Goal: Transaction & Acquisition: Purchase product/service

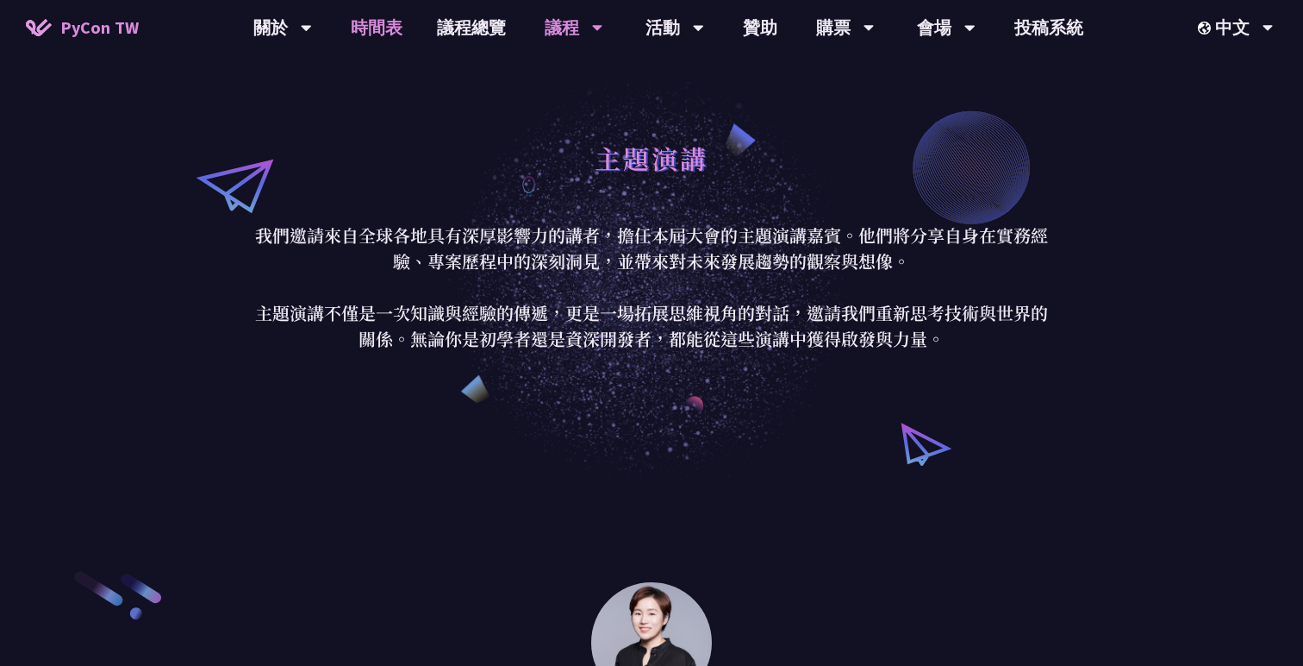
click at [350, 14] on link "時間表" at bounding box center [377, 27] width 86 height 55
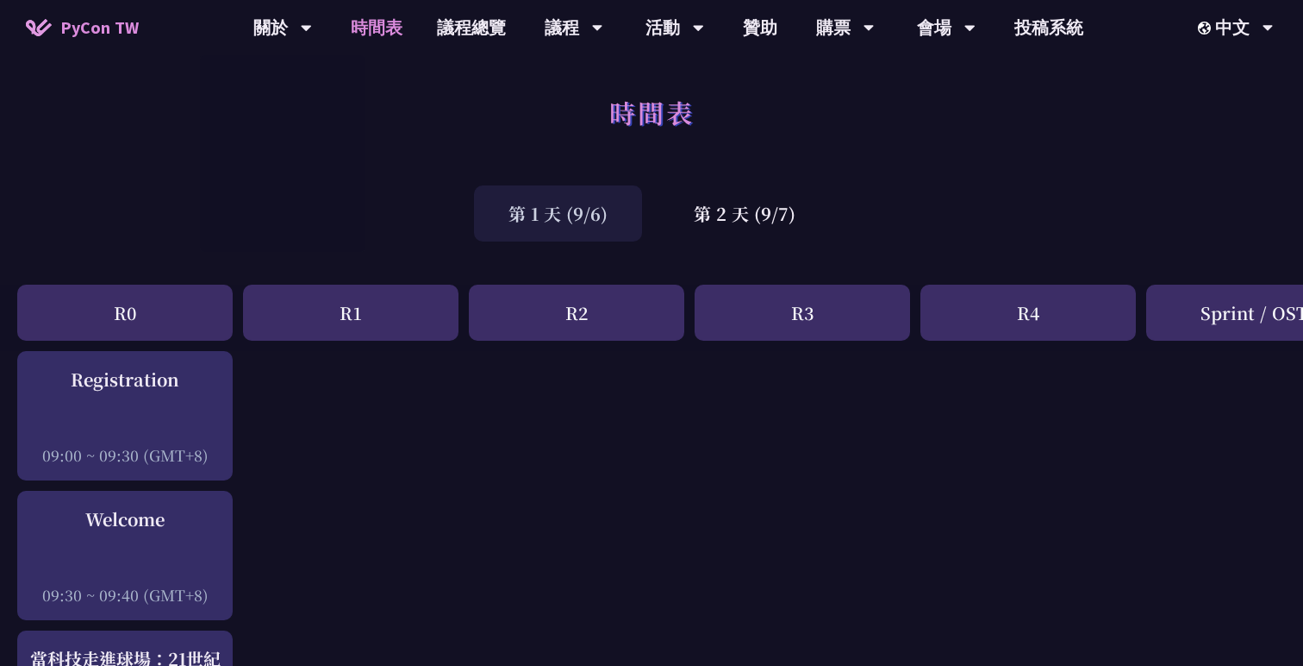
click at [109, 22] on span "PyCon TW" at bounding box center [99, 28] width 78 height 26
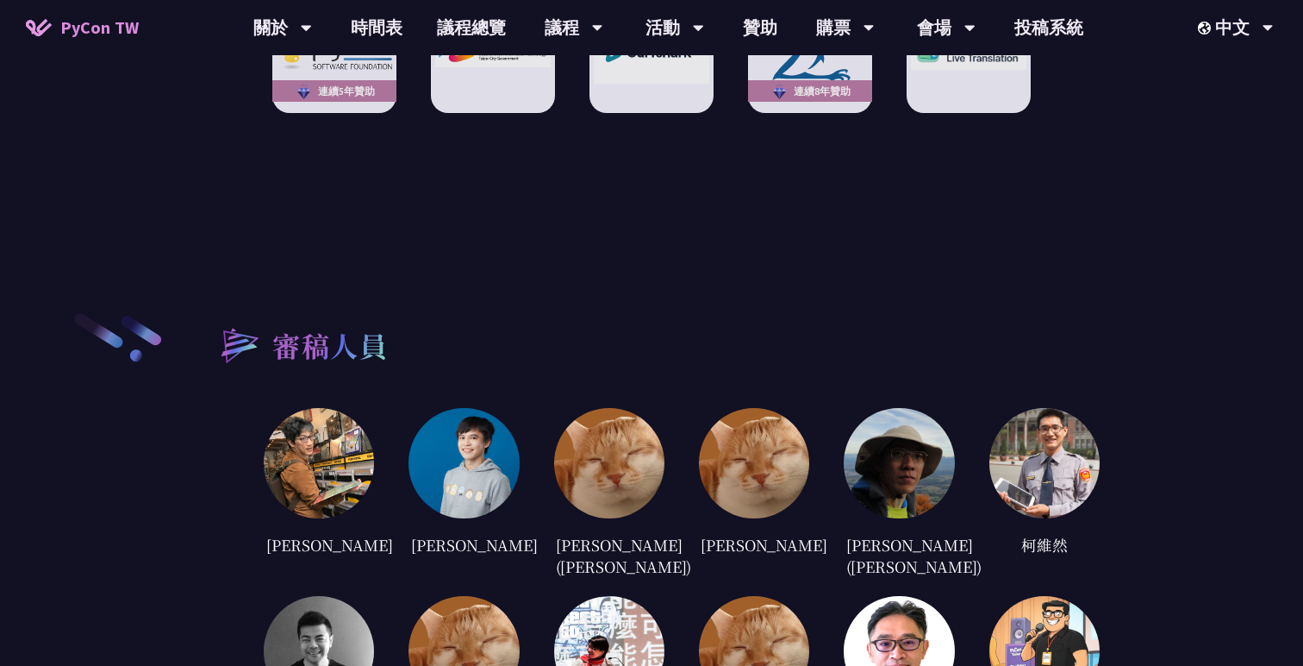
scroll to position [3312, 0]
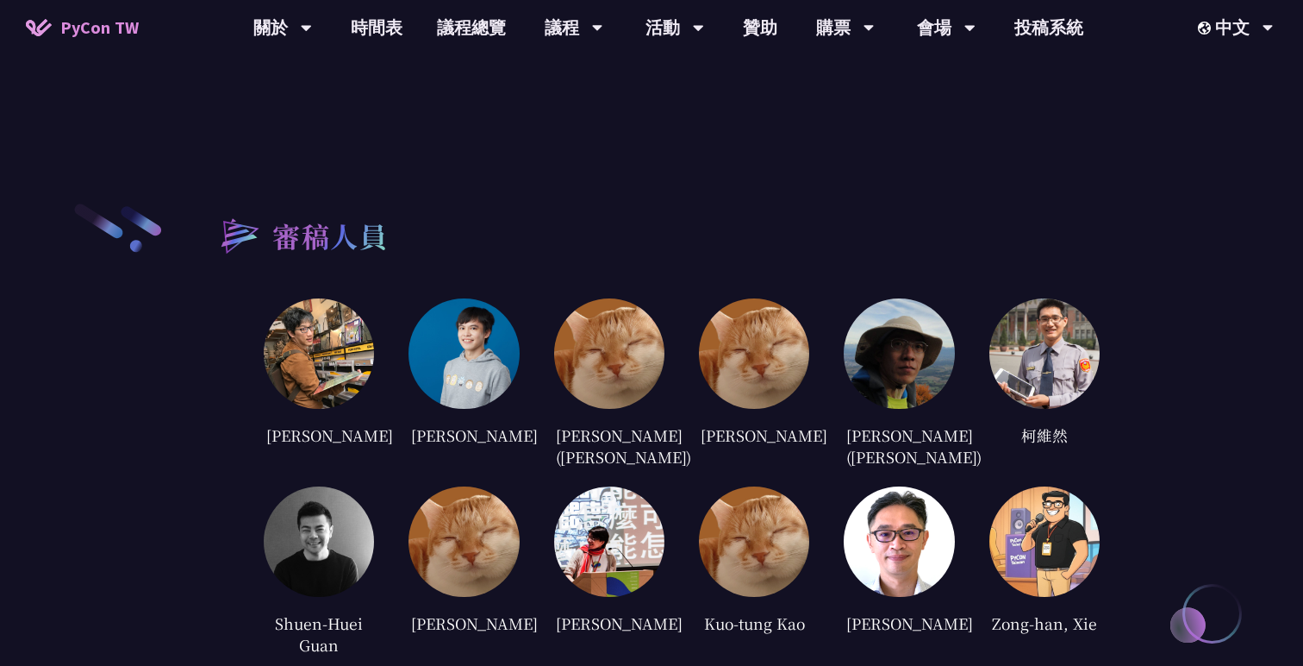
click at [656, 339] on img at bounding box center [609, 353] width 110 height 110
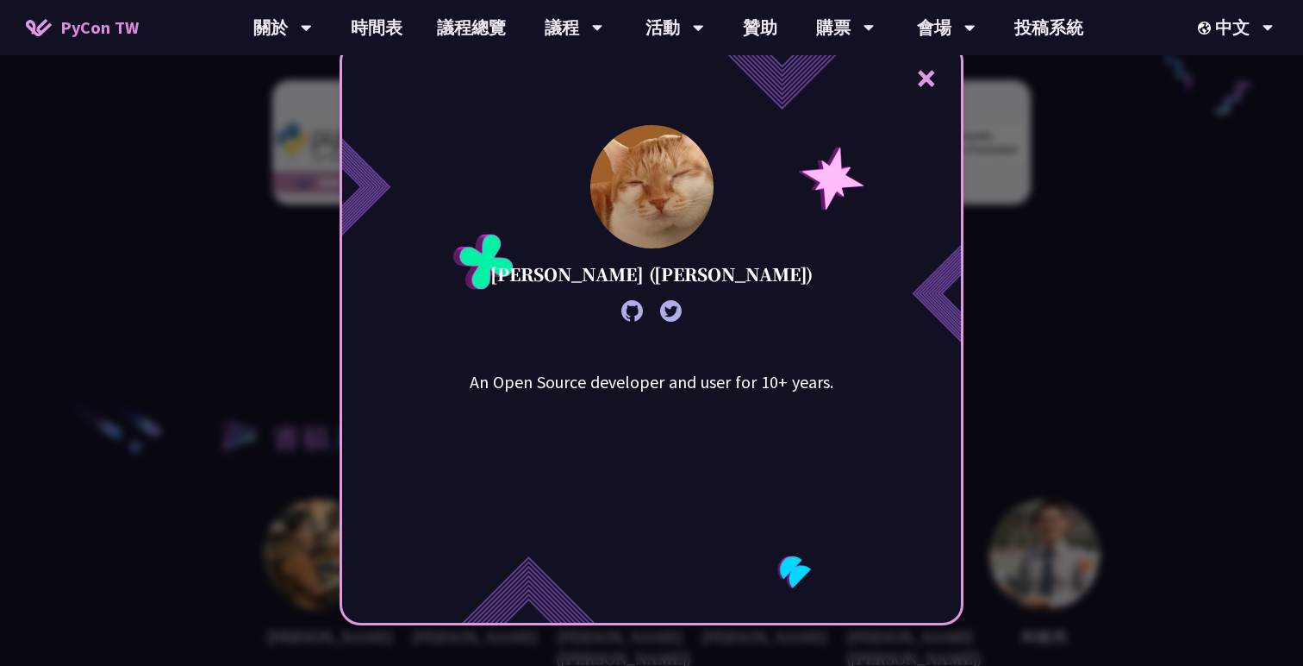
scroll to position [2915, 0]
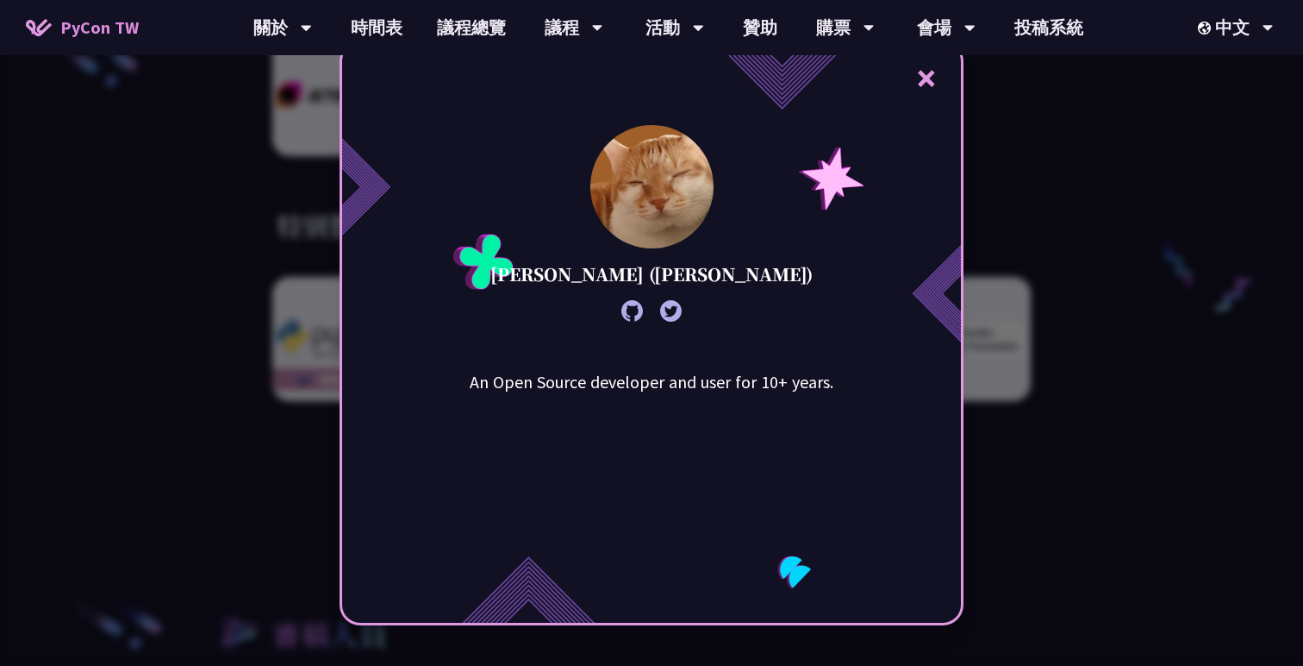
click at [1109, 219] on div "× [PERSON_NAME] ([PERSON_NAME]) An Open Source developer and user for 10+ years." at bounding box center [651, 333] width 1303 height 666
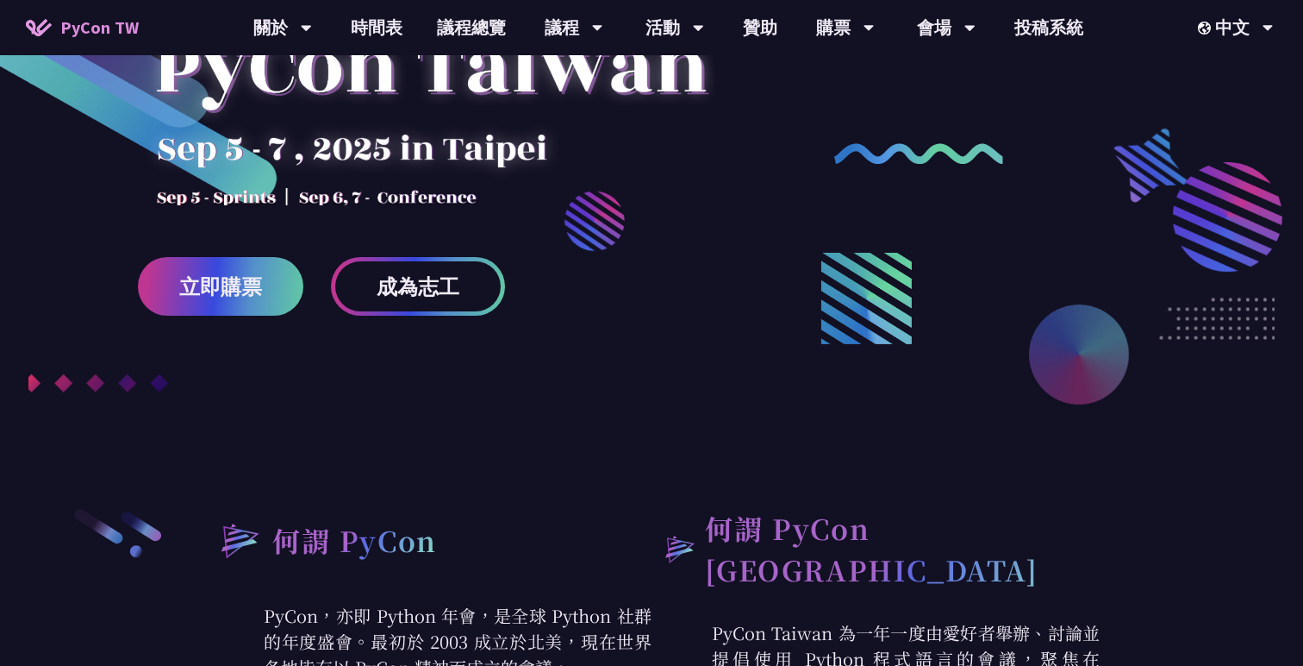
scroll to position [0, 0]
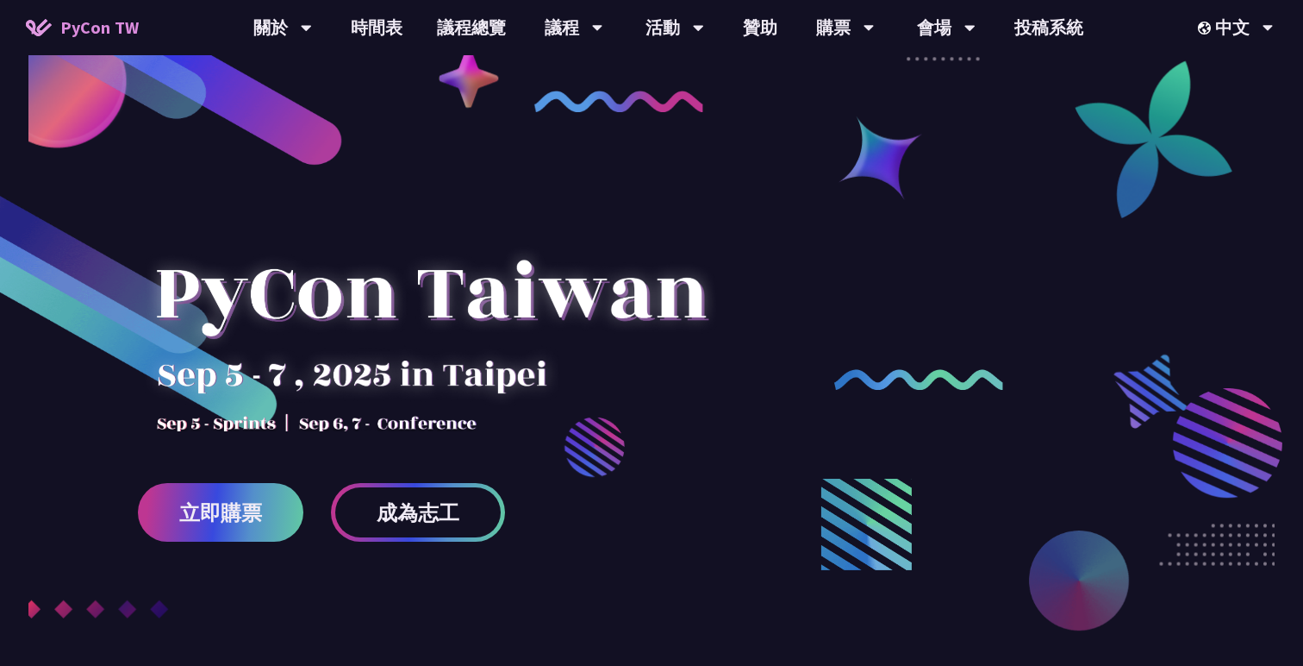
click at [95, 31] on span "PyCon TW" at bounding box center [99, 28] width 78 height 26
click at [835, 82] on link "購票資訊" at bounding box center [845, 79] width 166 height 41
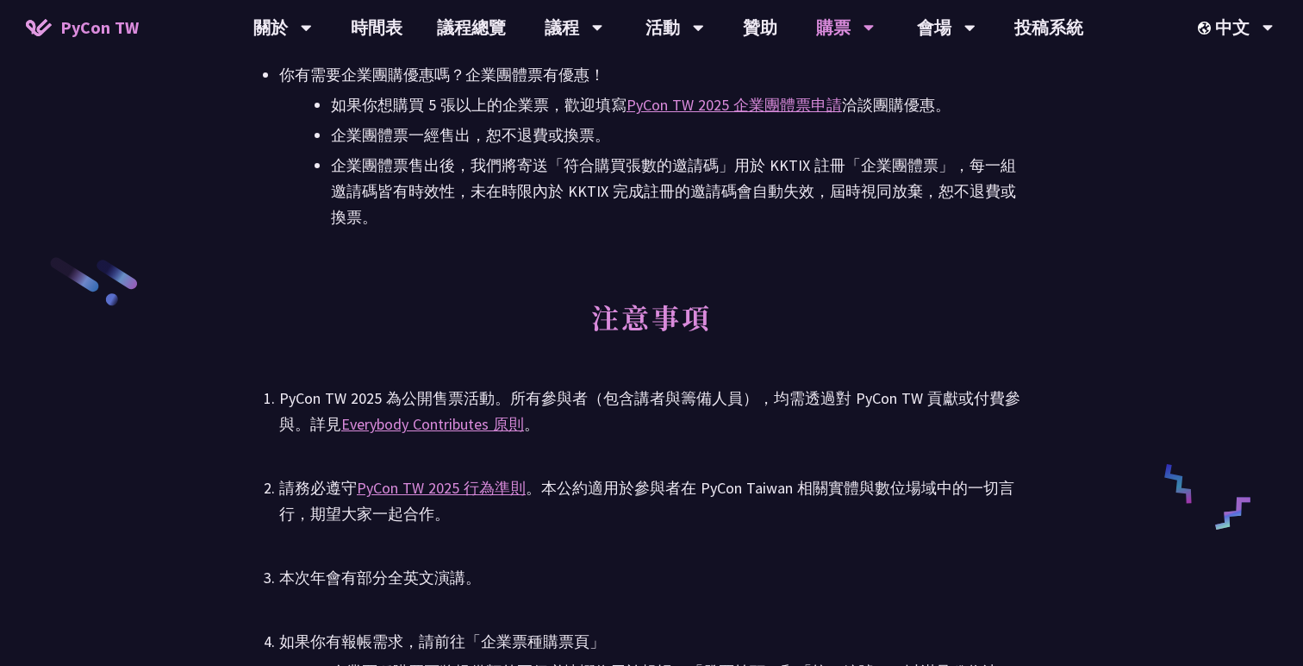
scroll to position [2487, 0]
